Goal: Navigation & Orientation: Find specific page/section

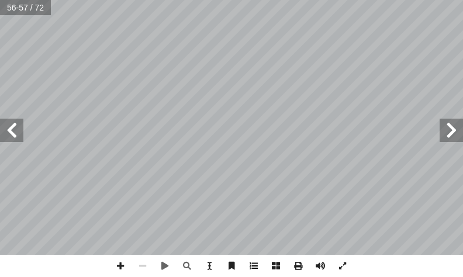
click at [260, 265] on span at bounding box center [254, 266] width 22 height 22
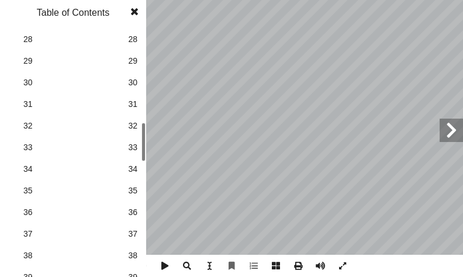
click at [133, 35] on span "28" at bounding box center [132, 39] width 9 height 12
click at [132, 12] on span at bounding box center [134, 11] width 21 height 23
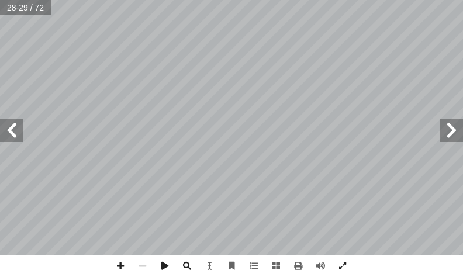
click at [454, 136] on span at bounding box center [451, 130] width 23 height 23
click at [121, 263] on span at bounding box center [120, 266] width 22 height 22
click at [8, 134] on span at bounding box center [11, 130] width 23 height 23
